Goal: Information Seeking & Learning: Learn about a topic

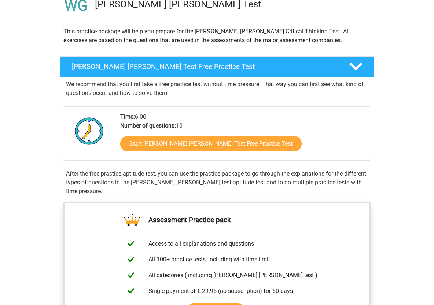
scroll to position [79, 0]
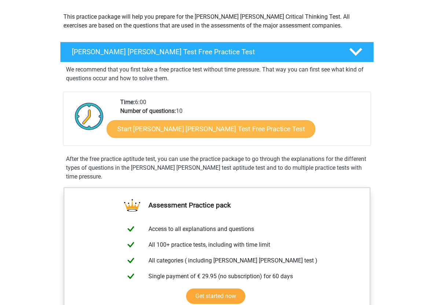
click at [204, 132] on link "Start Watson Glaser Test Free Practice Test" at bounding box center [211, 129] width 209 height 18
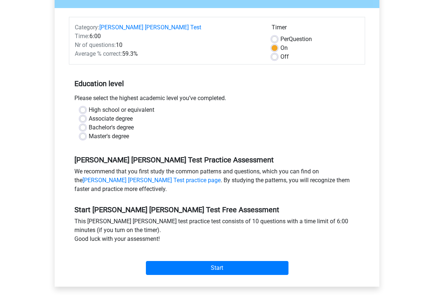
scroll to position [95, 0]
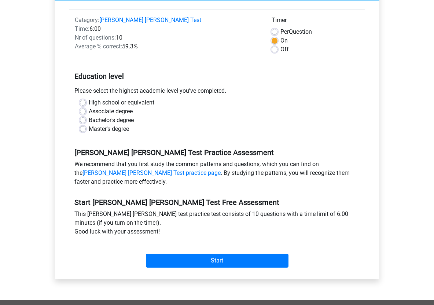
click at [107, 125] on label "Master's degree" at bounding box center [109, 129] width 40 height 9
click at [86, 125] on input "Master's degree" at bounding box center [83, 128] width 6 height 7
radio input "true"
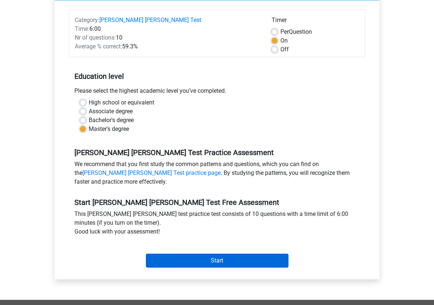
click at [192, 257] on input "Start" at bounding box center [217, 261] width 143 height 14
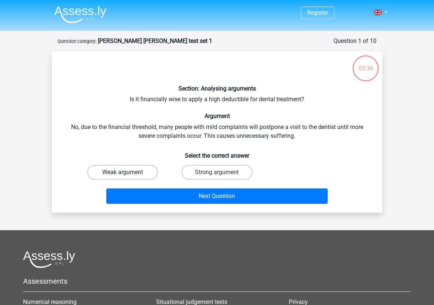
click at [145, 169] on label "Weak argument" at bounding box center [122, 172] width 71 height 15
click at [128, 172] on input "Weak argument" at bounding box center [125, 174] width 5 height 5
radio input "true"
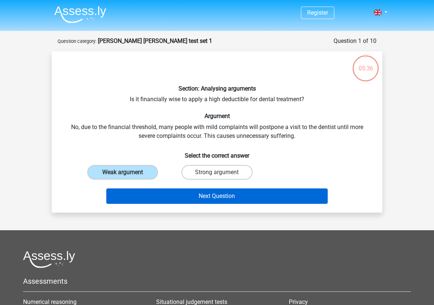
click at [187, 192] on button "Next Question" at bounding box center [217, 195] width 222 height 15
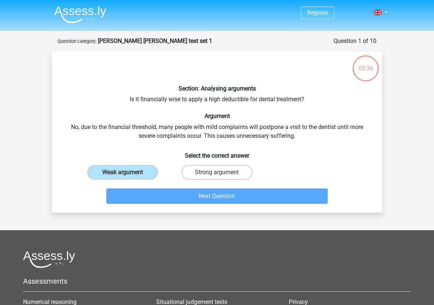
scroll to position [37, 0]
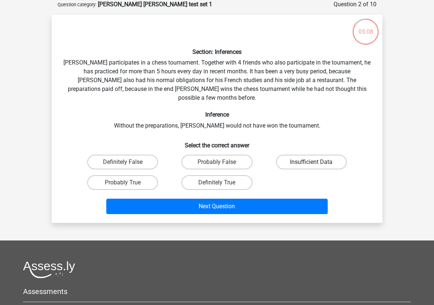
click at [289, 155] on label "Insufficient Data" at bounding box center [311, 162] width 71 height 15
click at [311, 162] on input "Insufficient Data" at bounding box center [313, 164] width 5 height 5
radio input "true"
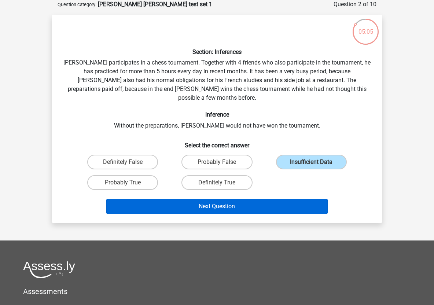
click at [279, 199] on button "Next Question" at bounding box center [217, 206] width 222 height 15
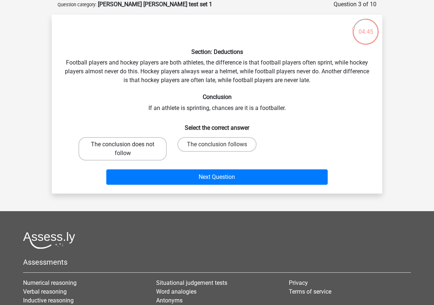
click at [138, 144] on label "The conclusion does not follow" at bounding box center [122, 148] width 88 height 23
click at [128, 144] on input "The conclusion does not follow" at bounding box center [125, 146] width 5 height 5
radio input "true"
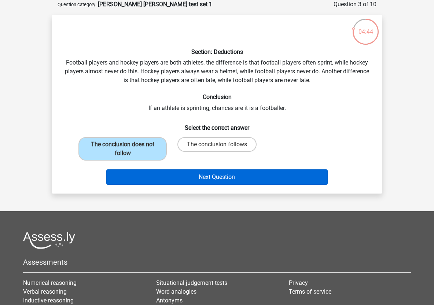
click at [200, 174] on button "Next Question" at bounding box center [217, 176] width 222 height 15
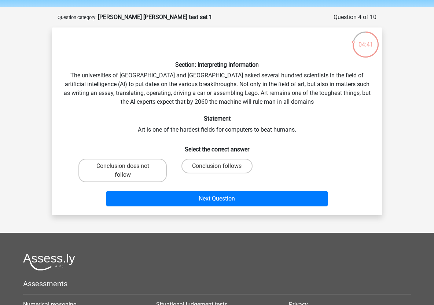
scroll to position [24, 0]
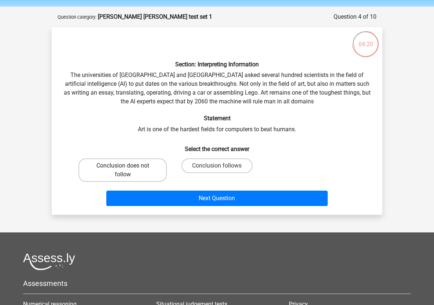
click at [140, 170] on label "Conclusion does not follow" at bounding box center [122, 169] width 88 height 23
click at [128, 170] on input "Conclusion does not follow" at bounding box center [125, 168] width 5 height 5
radio input "true"
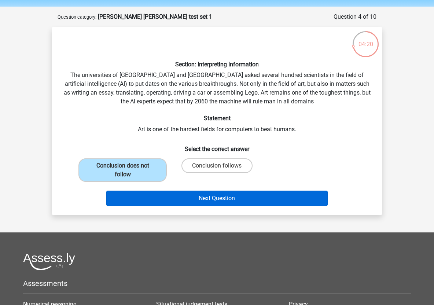
click at [179, 201] on button "Next Question" at bounding box center [217, 198] width 222 height 15
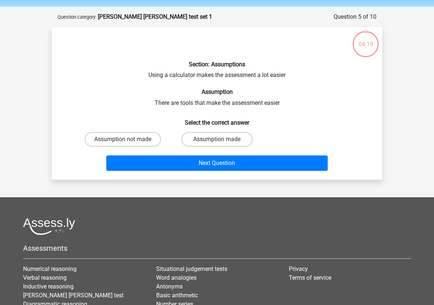
scroll to position [37, 0]
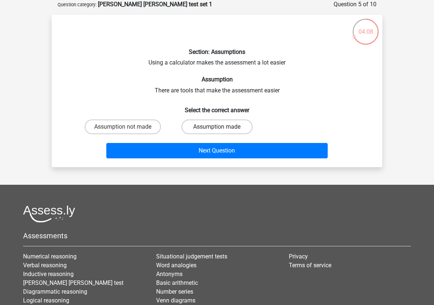
click at [212, 130] on label "Assumption made" at bounding box center [216, 127] width 71 height 15
click at [217, 130] on input "Assumption made" at bounding box center [219, 129] width 5 height 5
radio input "true"
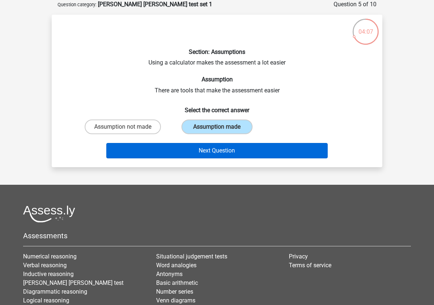
click at [232, 157] on button "Next Question" at bounding box center [217, 150] width 222 height 15
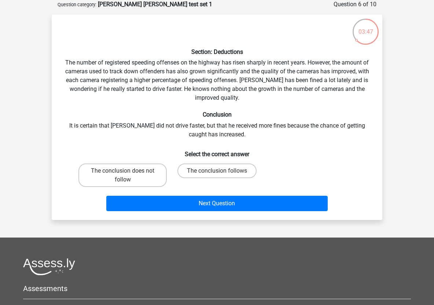
click at [220, 171] on input "The conclusion follows" at bounding box center [219, 173] width 5 height 5
radio input "true"
click at [155, 166] on label "The conclusion does not follow" at bounding box center [122, 174] width 88 height 23
click at [128, 171] on input "The conclusion does not follow" at bounding box center [125, 173] width 5 height 5
radio input "true"
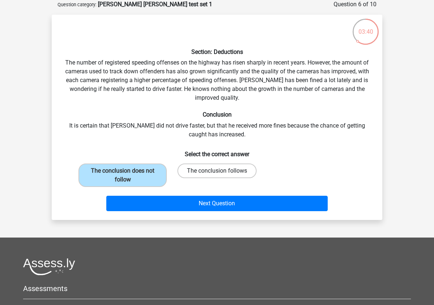
click at [216, 168] on label "The conclusion follows" at bounding box center [216, 170] width 79 height 15
click at [217, 171] on input "The conclusion follows" at bounding box center [219, 173] width 5 height 5
radio input "true"
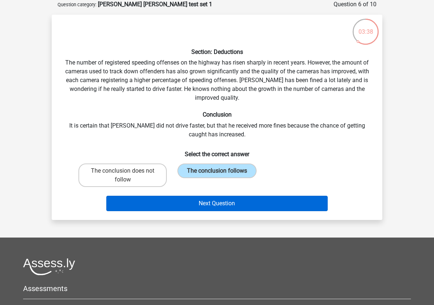
click at [220, 207] on button "Next Question" at bounding box center [217, 203] width 222 height 15
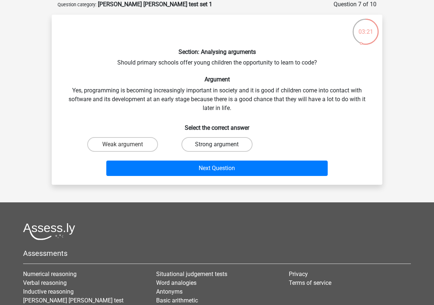
click at [201, 139] on label "Strong argument" at bounding box center [216, 144] width 71 height 15
click at [217, 144] on input "Strong argument" at bounding box center [219, 146] width 5 height 5
radio input "true"
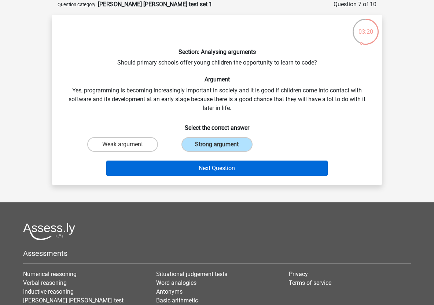
click at [203, 169] on button "Next Question" at bounding box center [217, 168] width 222 height 15
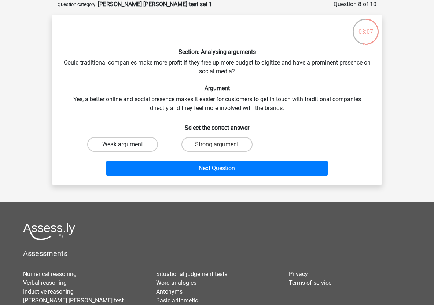
click at [147, 142] on label "Weak argument" at bounding box center [122, 144] width 71 height 15
click at [128, 144] on input "Weak argument" at bounding box center [125, 146] width 5 height 5
radio input "true"
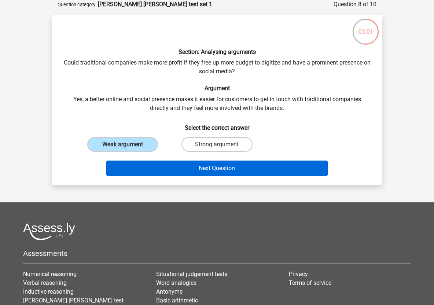
click at [232, 169] on button "Next Question" at bounding box center [217, 168] width 222 height 15
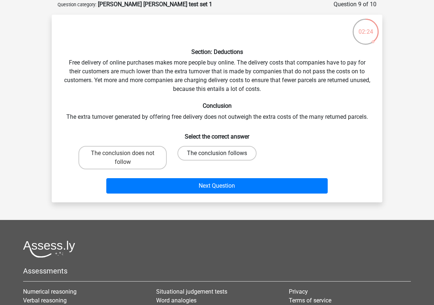
click at [184, 146] on label "The conclusion follows" at bounding box center [216, 153] width 79 height 15
click at [217, 153] on input "The conclusion follows" at bounding box center [219, 155] width 5 height 5
radio input "true"
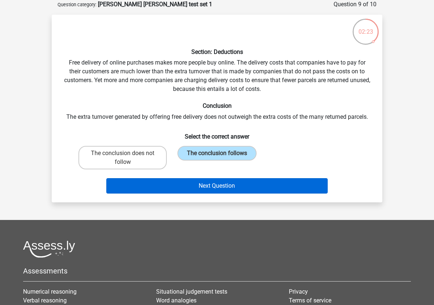
click at [187, 181] on button "Next Question" at bounding box center [217, 185] width 222 height 15
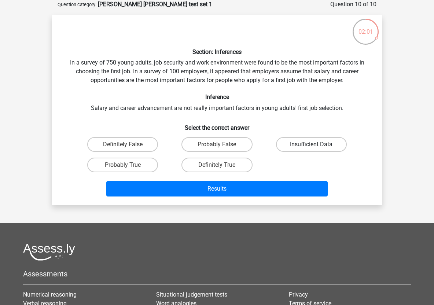
click at [300, 144] on label "Insufficient Data" at bounding box center [311, 144] width 71 height 15
click at [311, 144] on input "Insufficient Data" at bounding box center [313, 146] width 5 height 5
radio input "true"
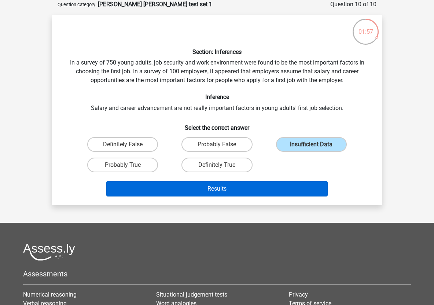
click at [282, 192] on button "Results" at bounding box center [217, 188] width 222 height 15
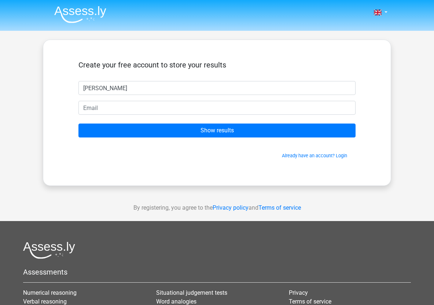
type input "[PERSON_NAME]"
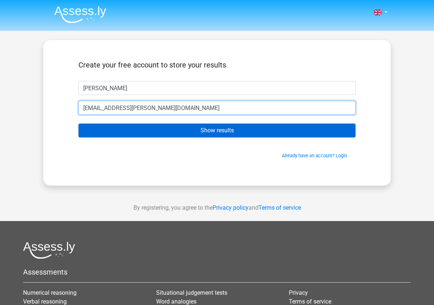
type input "fee.stuit@icloud.com"
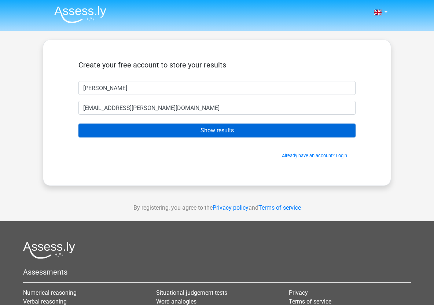
click at [266, 133] on input "Show results" at bounding box center [216, 131] width 277 height 14
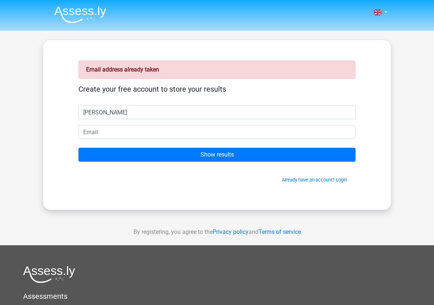
type input "Frederike Stuit"
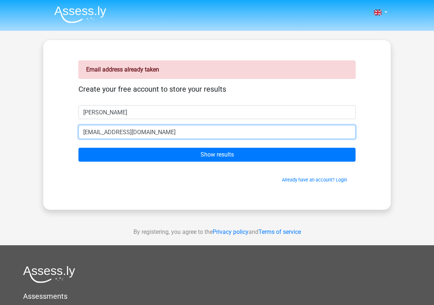
type input "[EMAIL_ADDRESS][DOMAIN_NAME]"
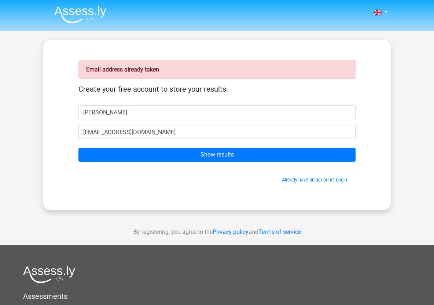
click at [270, 165] on form "Create your free account to store your results Frederike Stuit k25060359@kcl.ac…" at bounding box center [216, 134] width 277 height 99
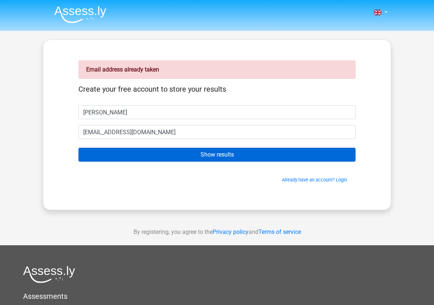
click at [269, 157] on input "Show results" at bounding box center [216, 155] width 277 height 14
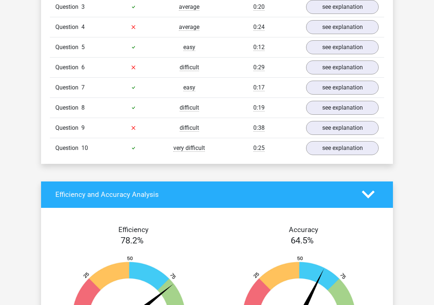
scroll to position [505, 0]
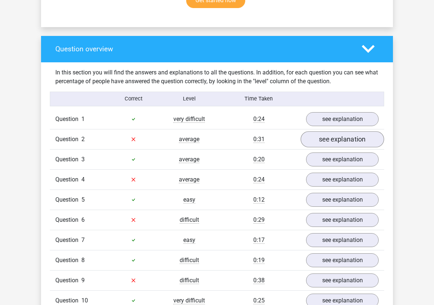
click at [311, 131] on link "see explanation" at bounding box center [343, 139] width 84 height 16
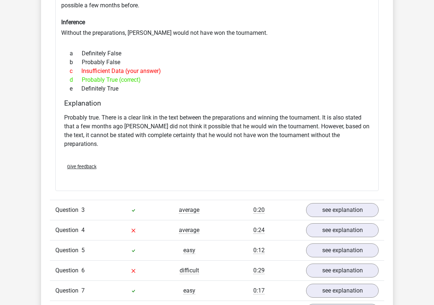
scroll to position [772, 0]
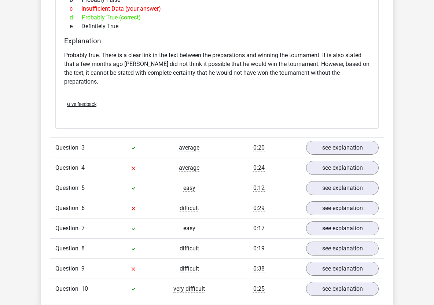
click at [334, 158] on div "Question 4 average 0:24 see explanation" at bounding box center [217, 168] width 334 height 20
click at [334, 160] on link "see explanation" at bounding box center [343, 168] width 84 height 16
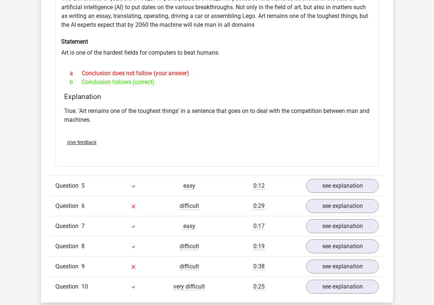
scroll to position [980, 0]
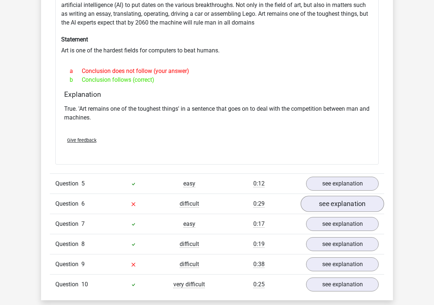
click at [324, 196] on link "see explanation" at bounding box center [343, 204] width 84 height 16
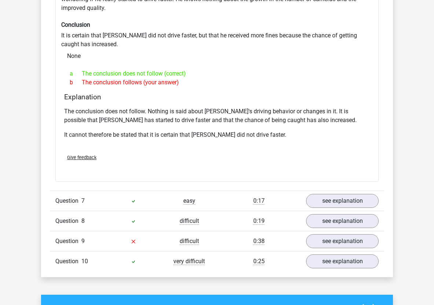
scroll to position [1261, 0]
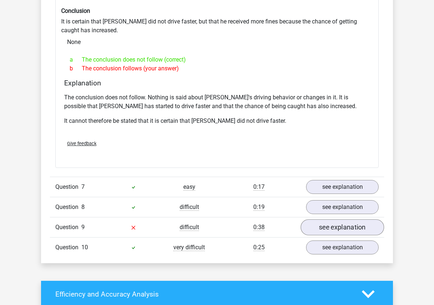
click at [322, 220] on link "see explanation" at bounding box center [343, 228] width 84 height 16
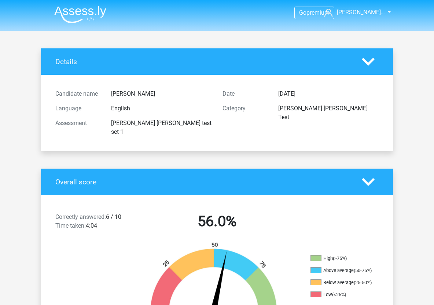
scroll to position [0, 0]
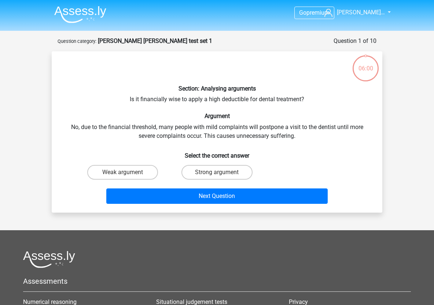
scroll to position [37, 0]
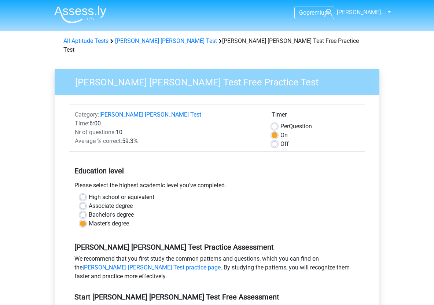
scroll to position [95, 0]
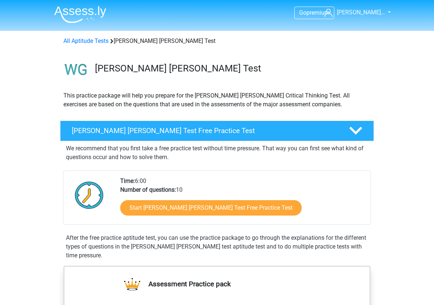
scroll to position [79, 0]
